Goal: Find specific page/section: Find specific page/section

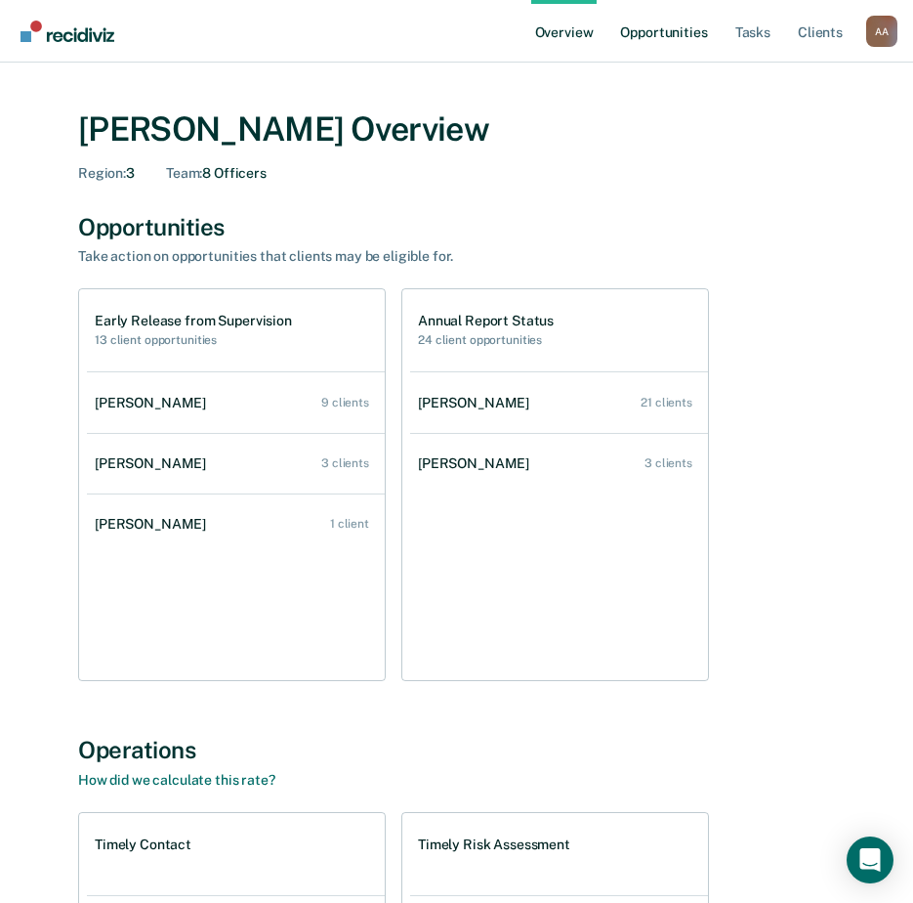
click at [676, 29] on link "Opportunities" at bounding box center [663, 31] width 95 height 63
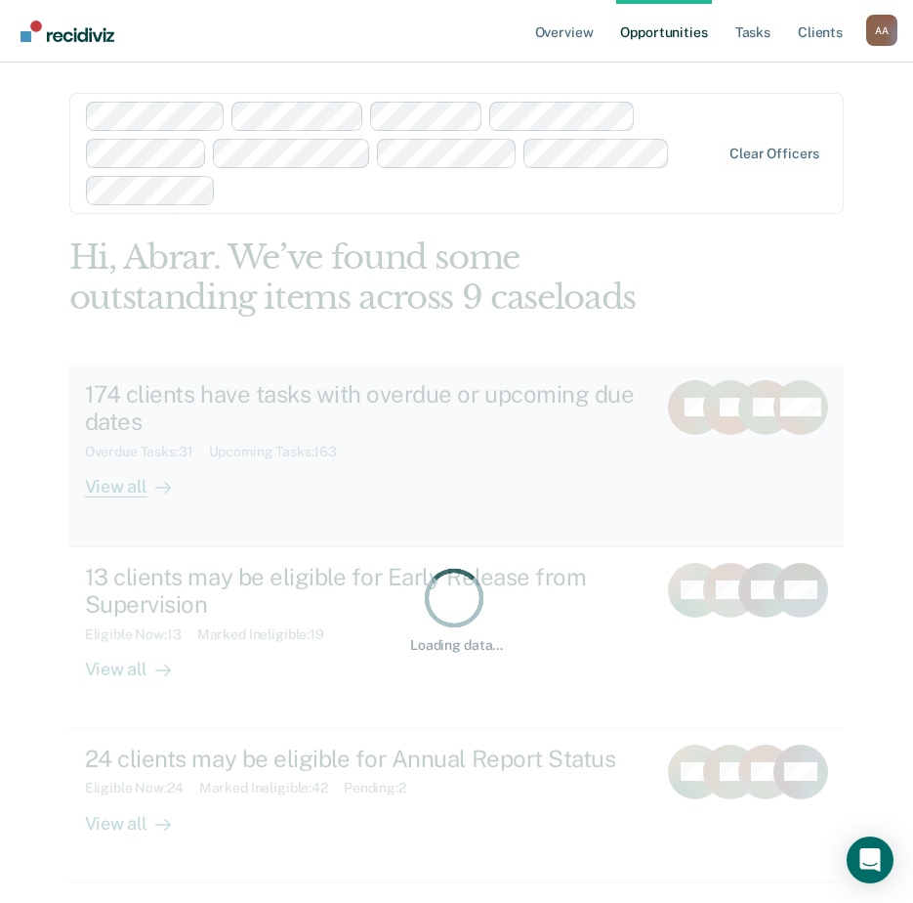
scroll to position [78, 0]
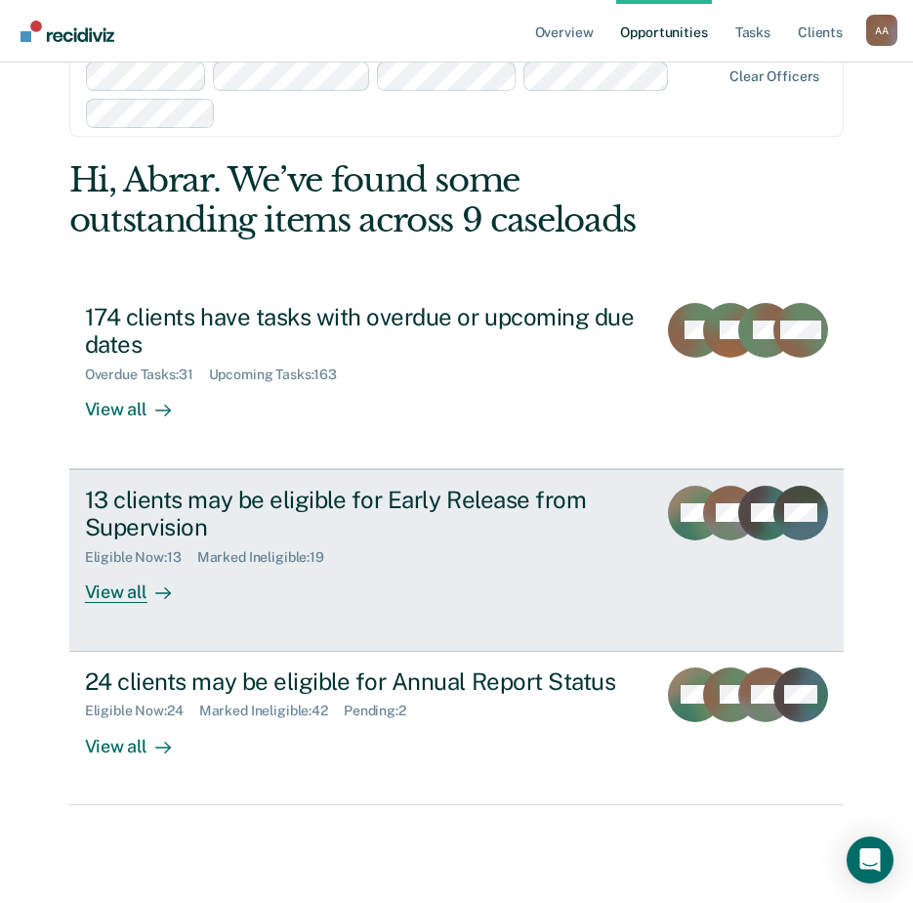
click at [130, 569] on div "View all" at bounding box center [139, 585] width 109 height 38
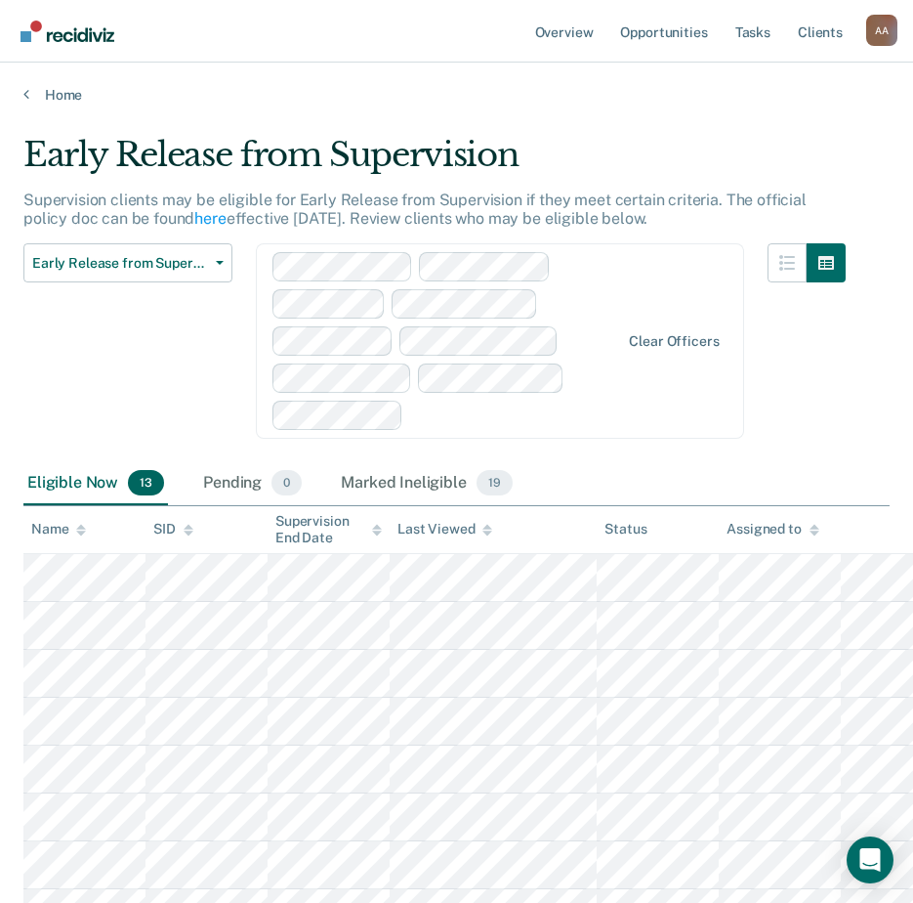
click at [802, 532] on div "Assigned to" at bounding box center [773, 529] width 92 height 17
click at [213, 248] on button "Early Release from Supervision" at bounding box center [127, 262] width 209 height 39
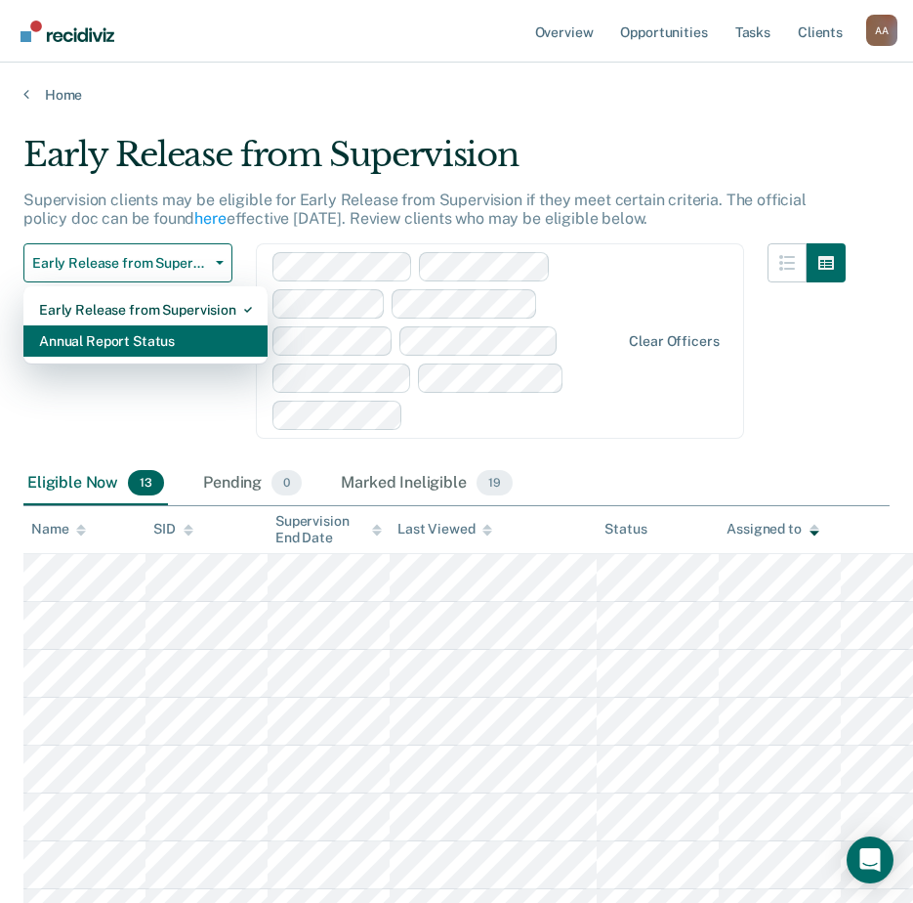
click at [180, 334] on div "Annual Report Status" at bounding box center [145, 340] width 213 height 31
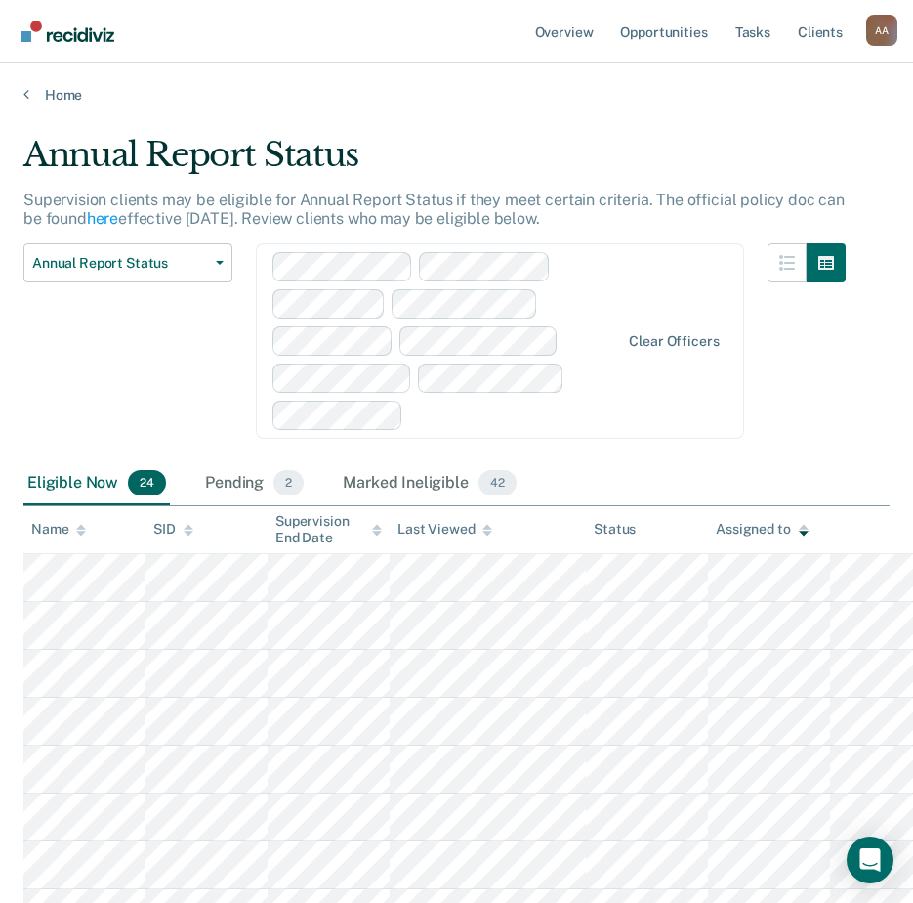
click at [833, 441] on div at bounding box center [807, 352] width 78 height 219
drag, startPoint x: 833, startPoint y: 441, endPoint x: 782, endPoint y: 469, distance: 58.2
click at [782, 469] on div "Eligible Now 24 Pending 2 Marked Ineligible 42" at bounding box center [456, 484] width 866 height 44
click at [107, 263] on span "Annual Report Status" at bounding box center [120, 263] width 176 height 17
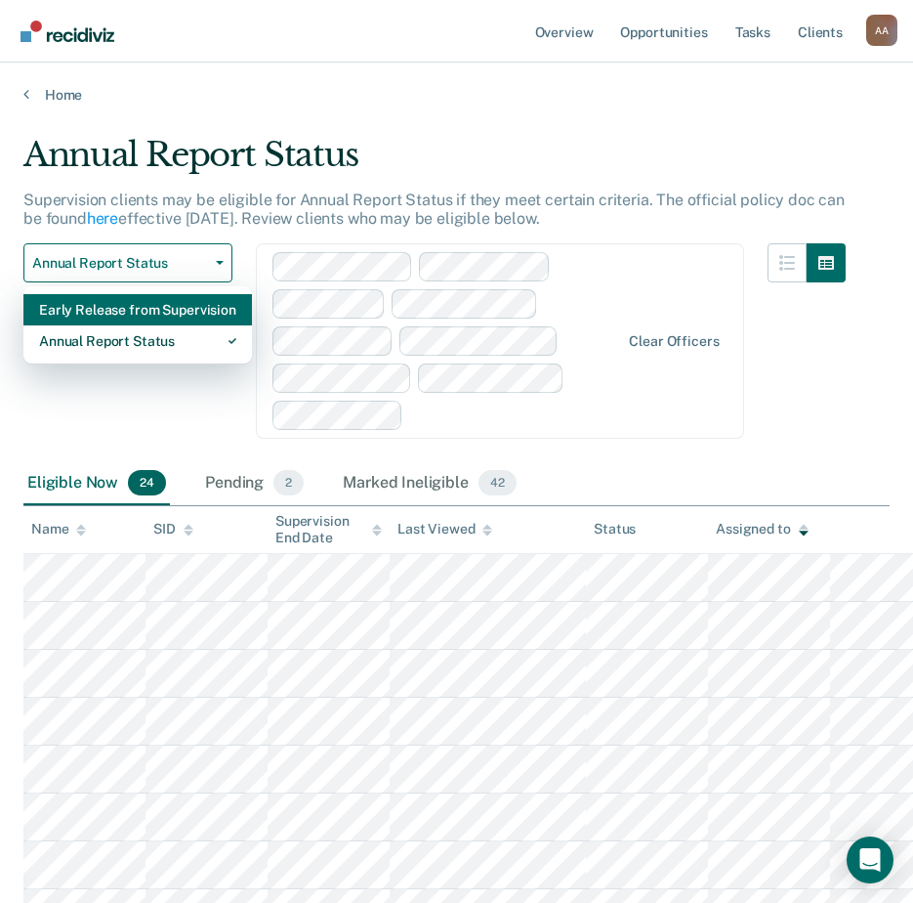
click at [107, 307] on div "Early Release from Supervision" at bounding box center [137, 309] width 197 height 31
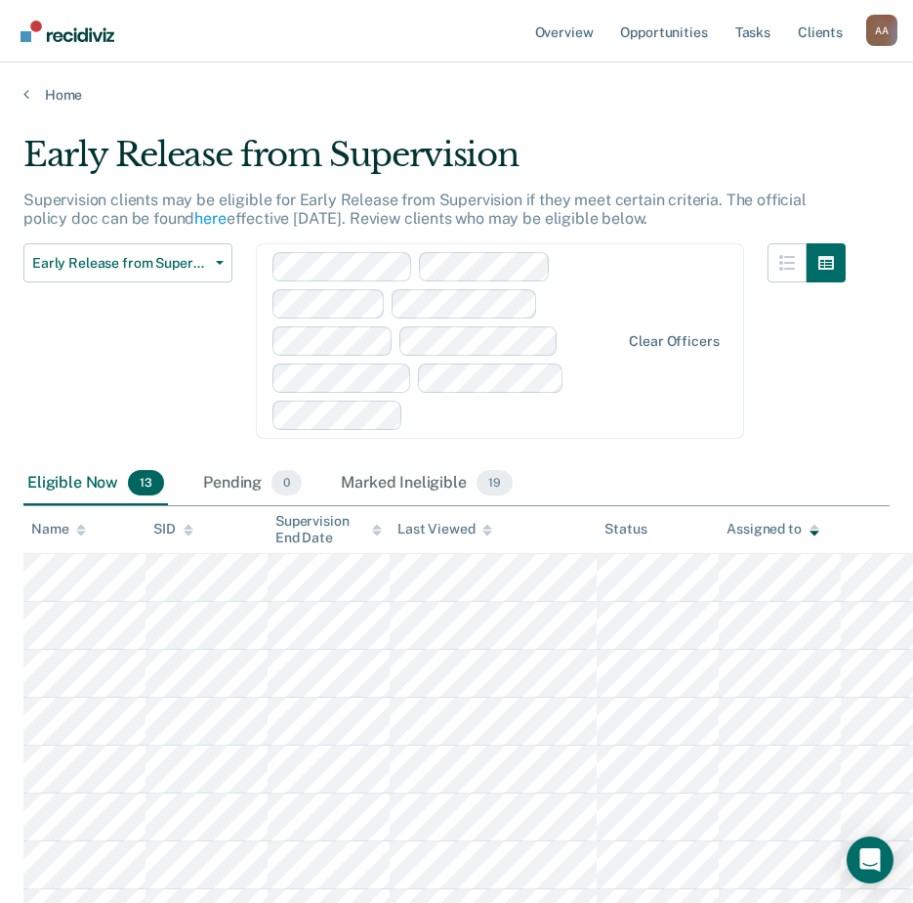
click at [771, 527] on div "Assigned to" at bounding box center [773, 529] width 92 height 17
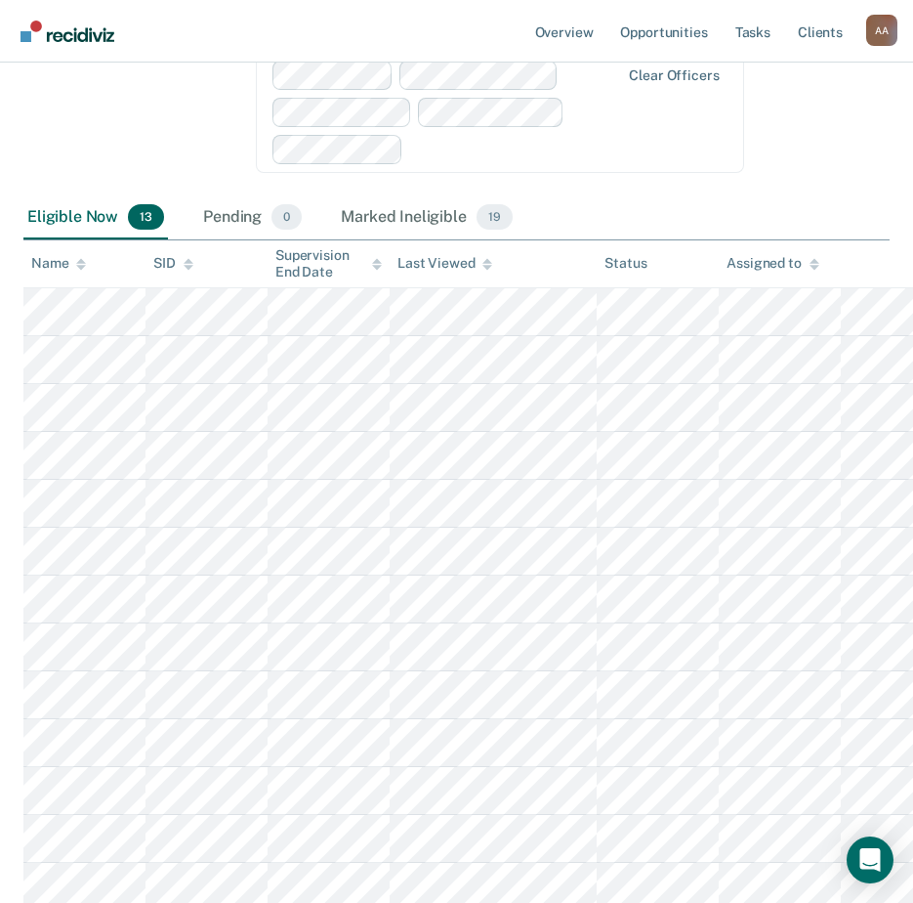
scroll to position [293, 0]
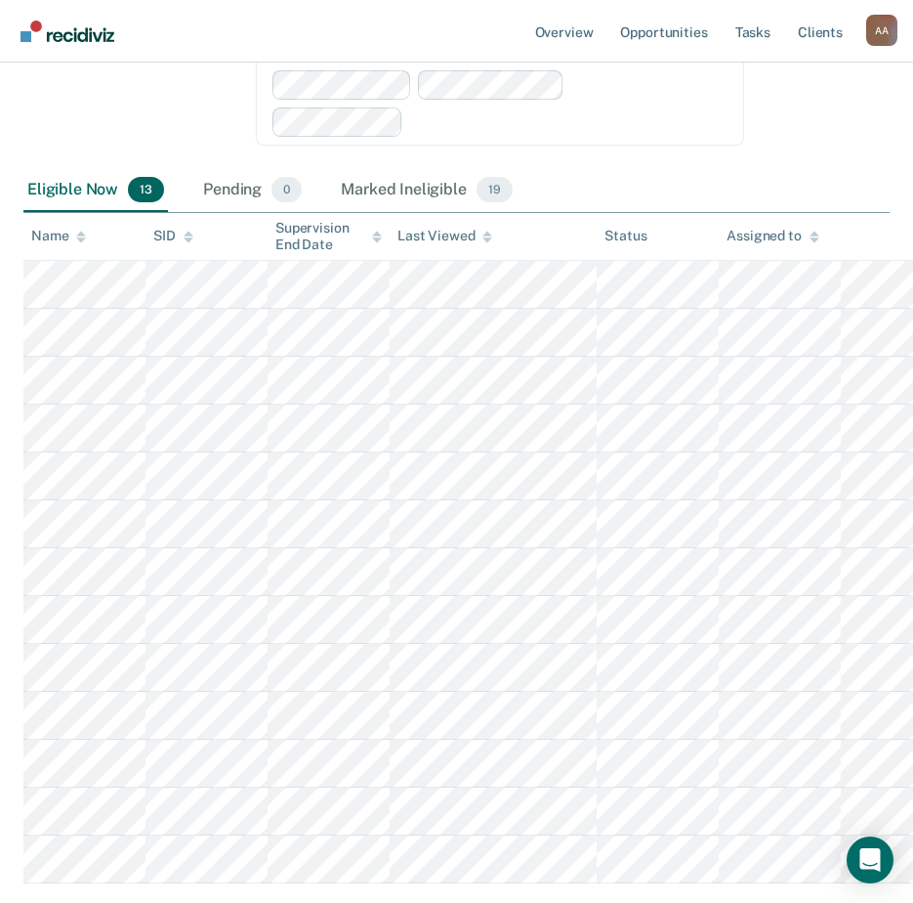
click at [799, 235] on div "Assigned to" at bounding box center [773, 236] width 92 height 17
click at [847, 170] on div "Eligible Now 13 Pending 0 Marked Ineligible 19" at bounding box center [456, 191] width 866 height 44
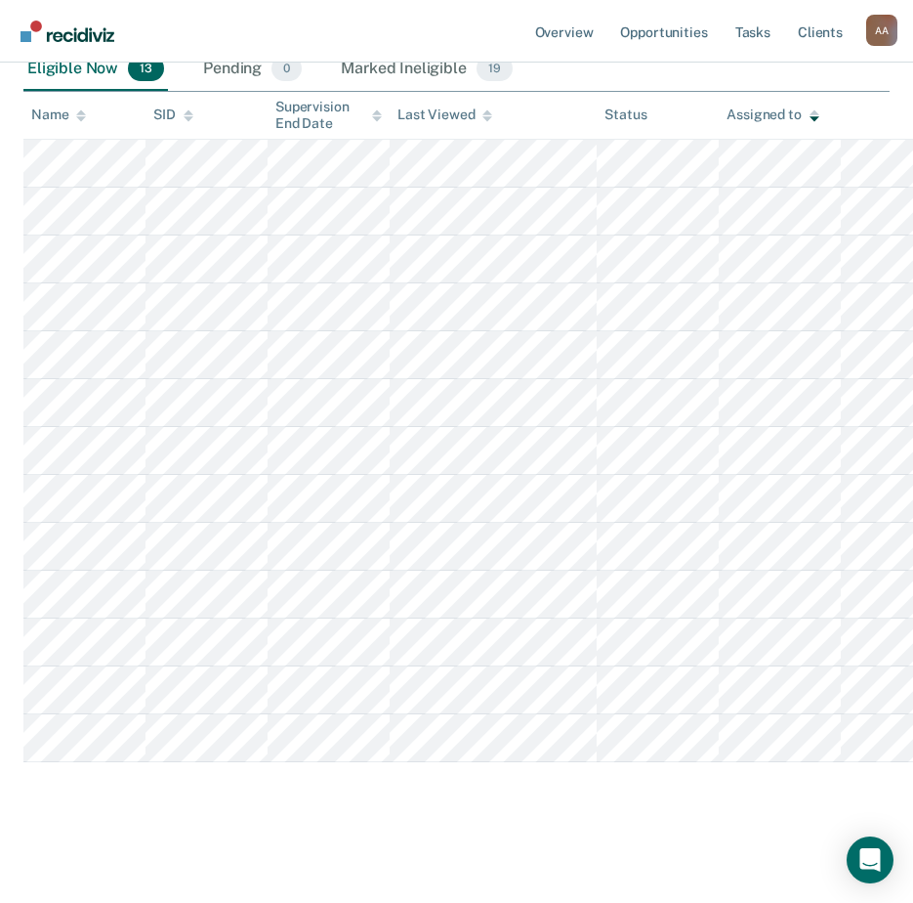
scroll to position [0, 0]
